Goal: Task Accomplishment & Management: Use online tool/utility

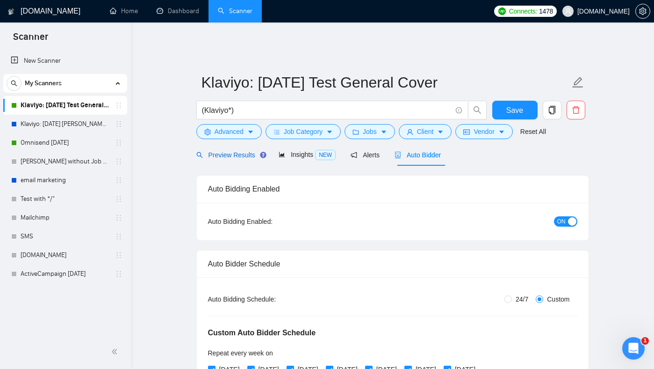
click at [240, 151] on span "Preview Results" at bounding box center [229, 154] width 67 height 7
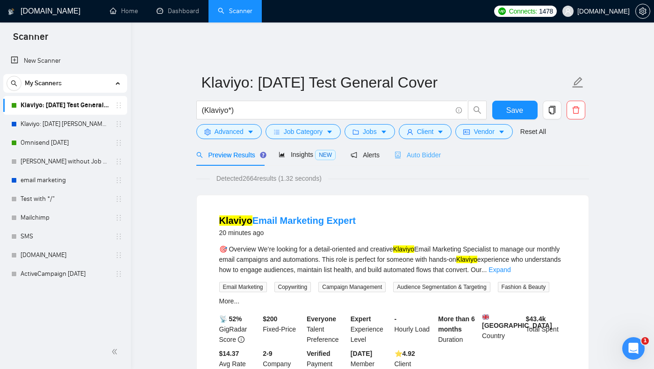
click at [433, 155] on div "Auto Bidder" at bounding box center [418, 155] width 46 height 22
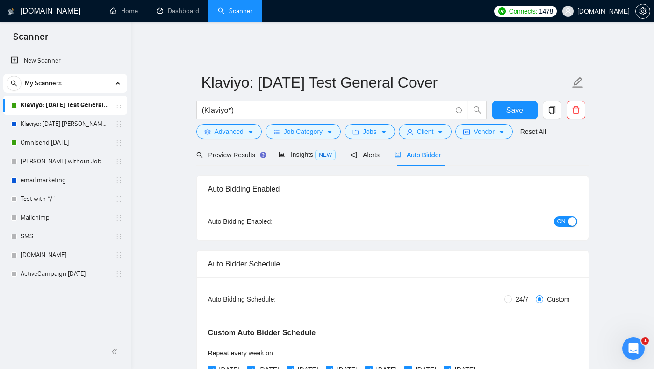
checkbox input "true"
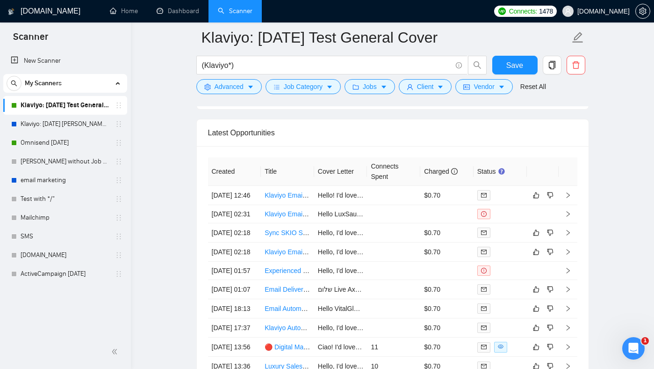
scroll to position [2592, 0]
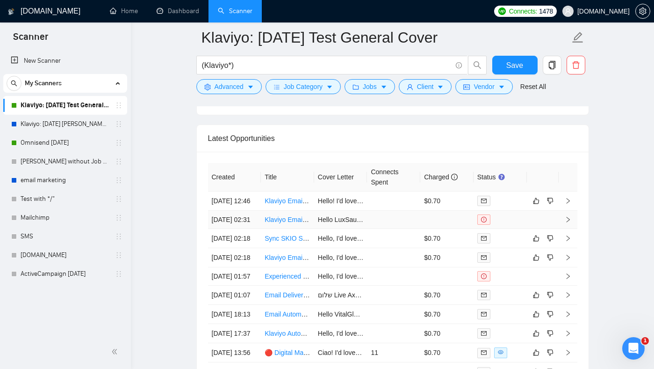
click at [285, 223] on link "Klaviyo Email Marketing Expert for Luxury Wellness / E-Commerce Brand (LuxSauna)" at bounding box center [389, 219] width 249 height 7
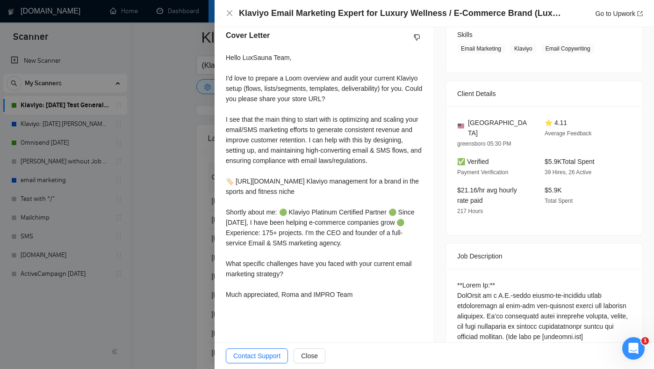
scroll to position [199, 0]
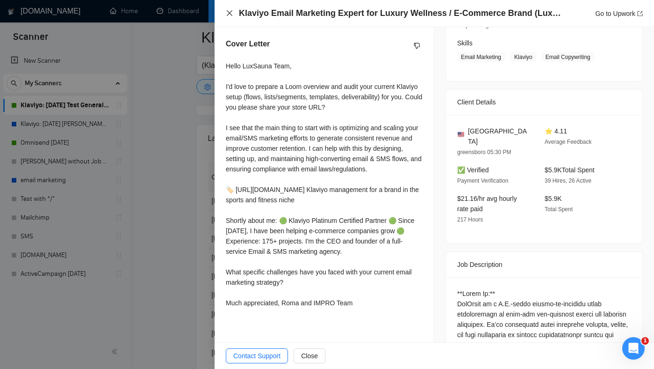
click at [229, 15] on icon "close" at bounding box center [229, 12] width 7 height 7
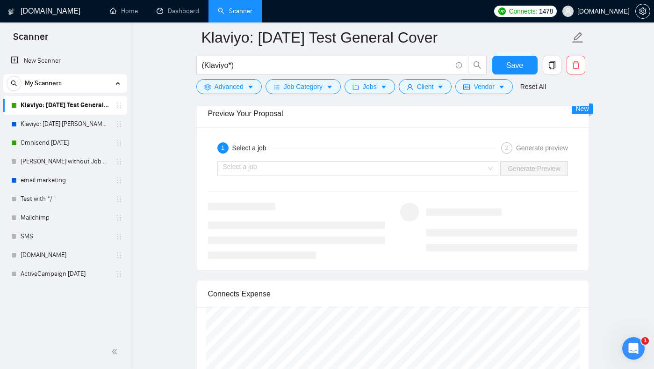
scroll to position [1948, 0]
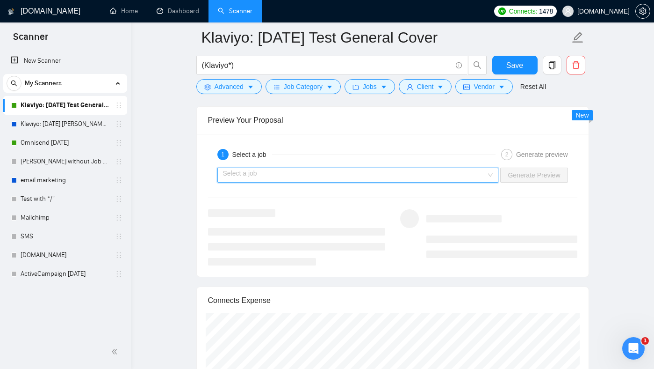
click at [400, 168] on input "search" at bounding box center [355, 175] width 264 height 14
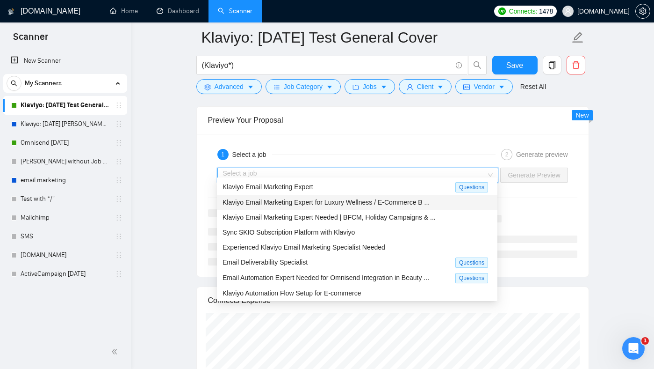
click at [384, 202] on span "Klaviyo Email Marketing Expert for Luxury Wellness / E-Commerce B ..." at bounding box center [326, 201] width 207 height 7
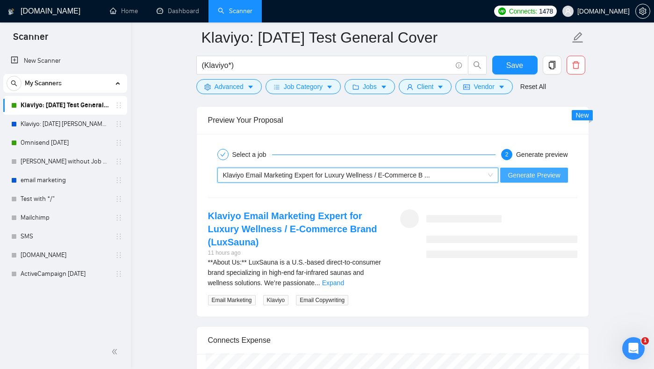
click at [548, 170] on span "Generate Preview" at bounding box center [534, 175] width 52 height 10
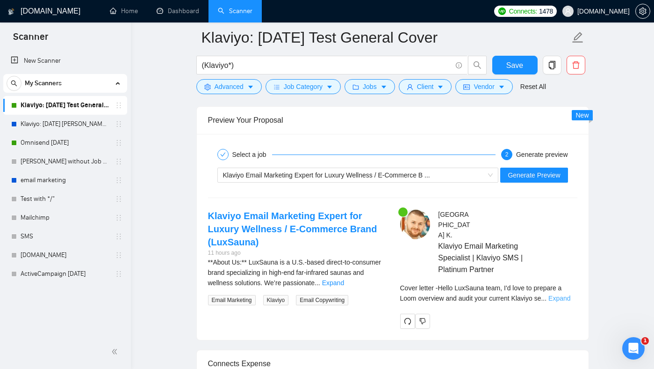
click at [567, 294] on link "Expand" at bounding box center [560, 297] width 22 height 7
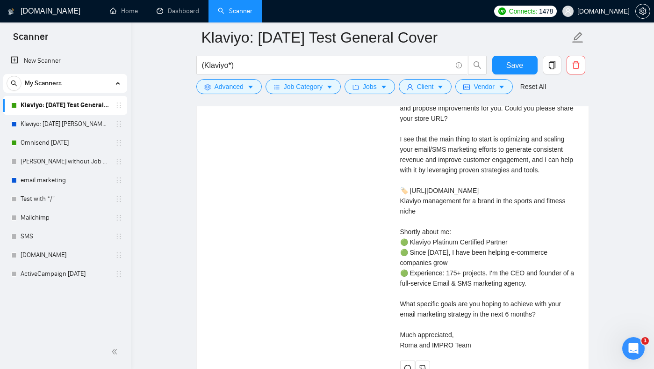
scroll to position [2215, 0]
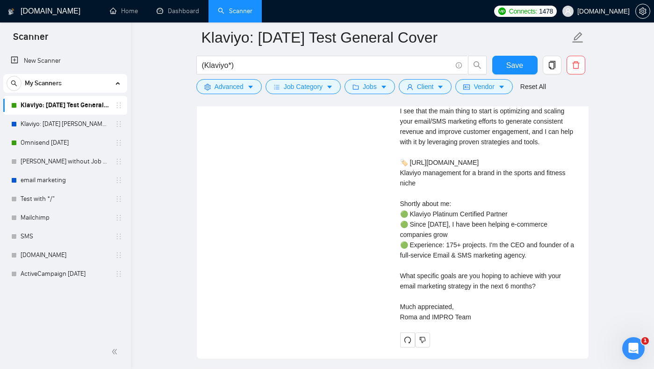
drag, startPoint x: 477, startPoint y: 298, endPoint x: 439, endPoint y: 214, distance: 92.9
click at [416, 115] on div "Cover letter Hello LuxSauna team, I'd love to prepare a Loom overview and audit…" at bounding box center [488, 172] width 177 height 298
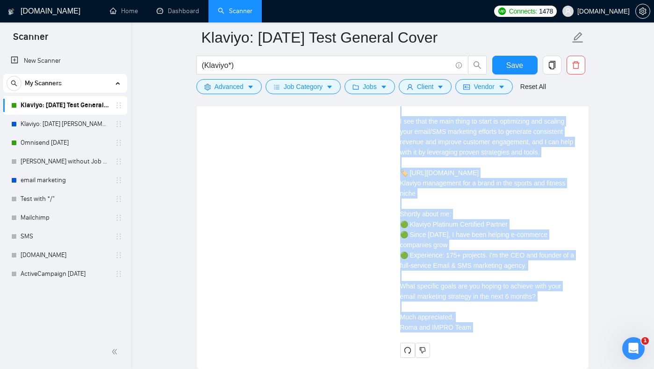
scroll to position [2237, 0]
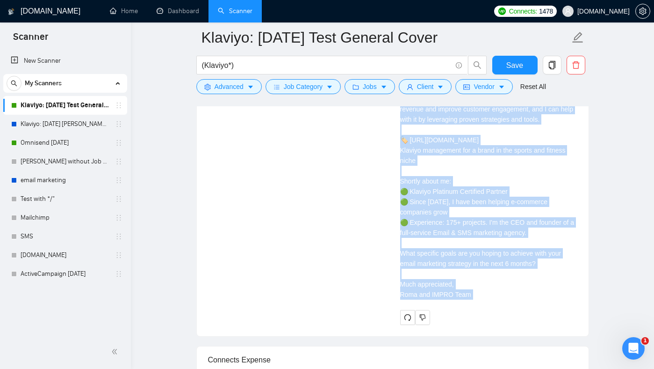
drag, startPoint x: 400, startPoint y: 153, endPoint x: 477, endPoint y: 273, distance: 142.8
click at [477, 273] on div "Cover letter Hello LuxSauna team, I'd love to prepare a Loom overview and audit…" at bounding box center [488, 150] width 177 height 298
copy div "Hello LuxSauna team, I'd love to prepare a Loom overview and audit your current…"
